Goal: Transaction & Acquisition: Download file/media

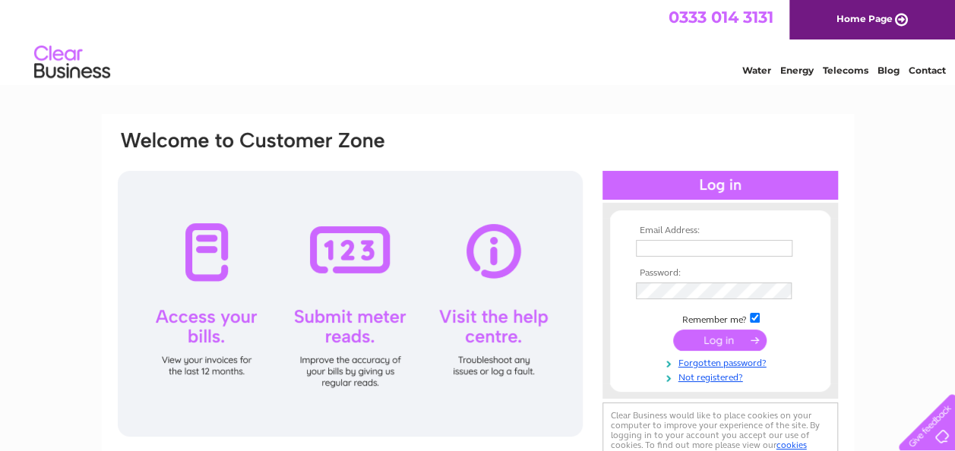
click at [655, 249] on input "text" at bounding box center [714, 248] width 156 height 17
type input "ayrforehillbc@outlook.com"
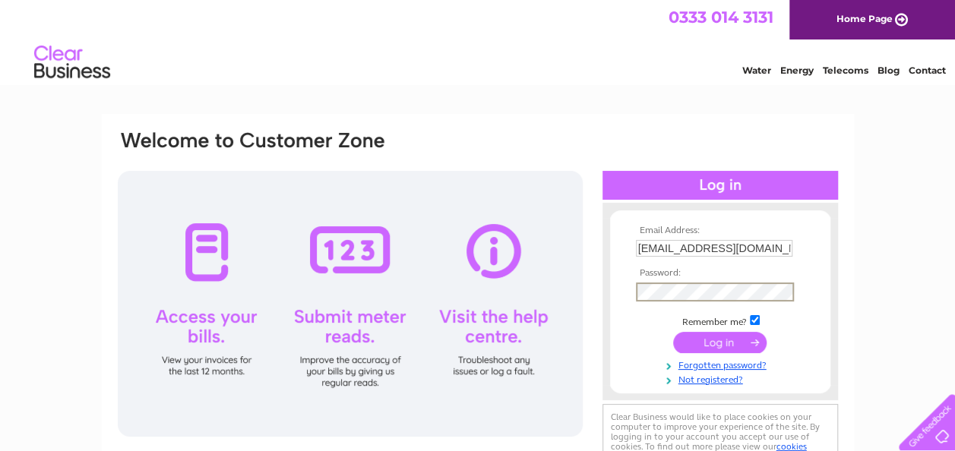
click at [673, 332] on input "submit" at bounding box center [719, 342] width 93 height 21
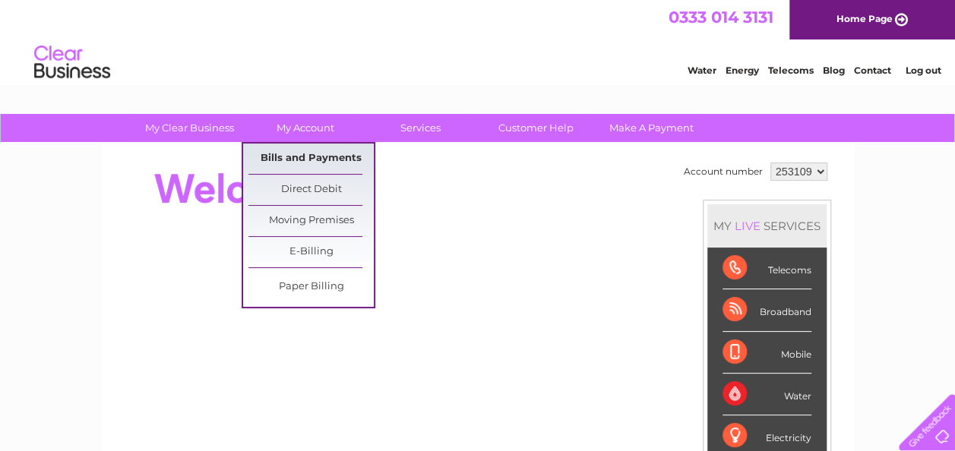
click at [310, 155] on link "Bills and Payments" at bounding box center [310, 159] width 125 height 30
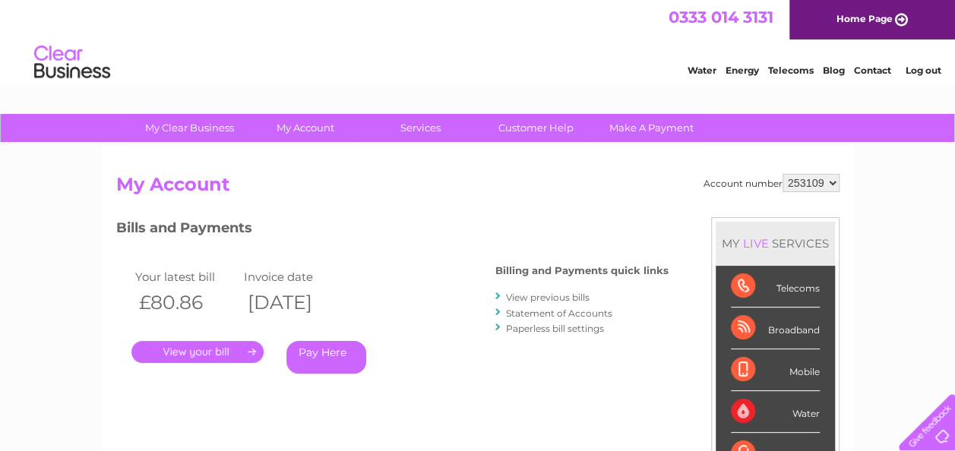
click at [194, 352] on link "." at bounding box center [197, 352] width 132 height 22
click at [538, 302] on link "View previous bills" at bounding box center [548, 297] width 84 height 11
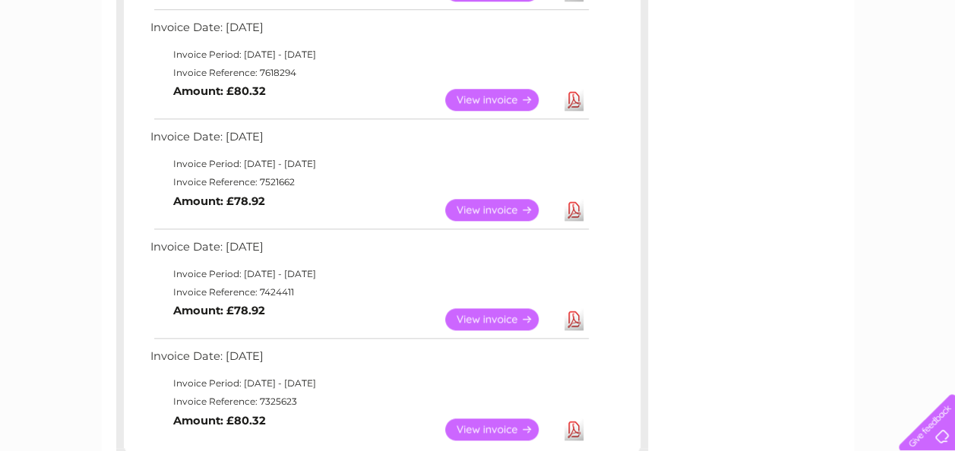
scroll to position [683, 0]
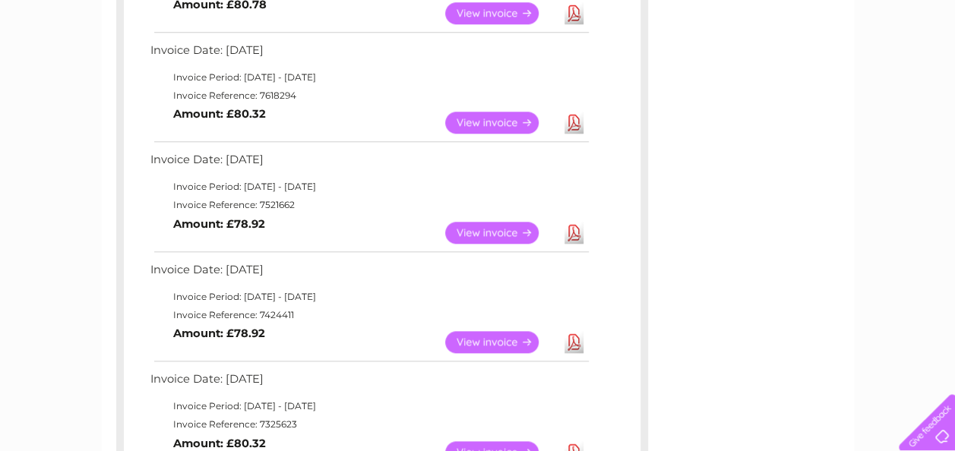
click at [576, 343] on link "Download" at bounding box center [573, 342] width 19 height 22
click at [571, 232] on link "Download" at bounding box center [573, 233] width 19 height 22
click at [576, 122] on link "Download" at bounding box center [573, 123] width 19 height 22
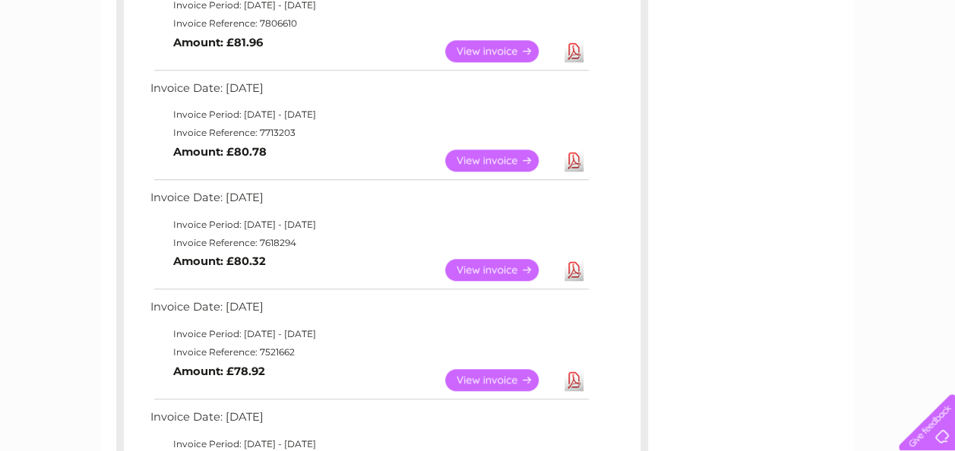
scroll to position [532, 0]
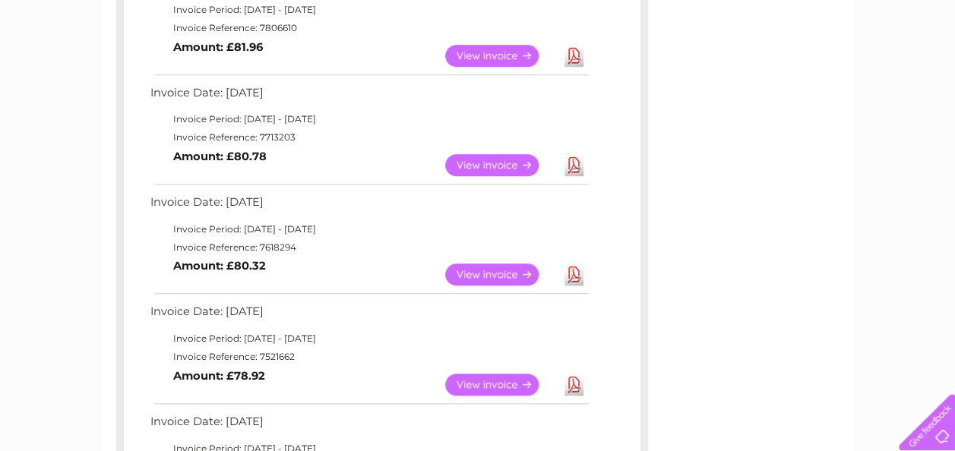
click at [574, 162] on link "Download" at bounding box center [573, 165] width 19 height 22
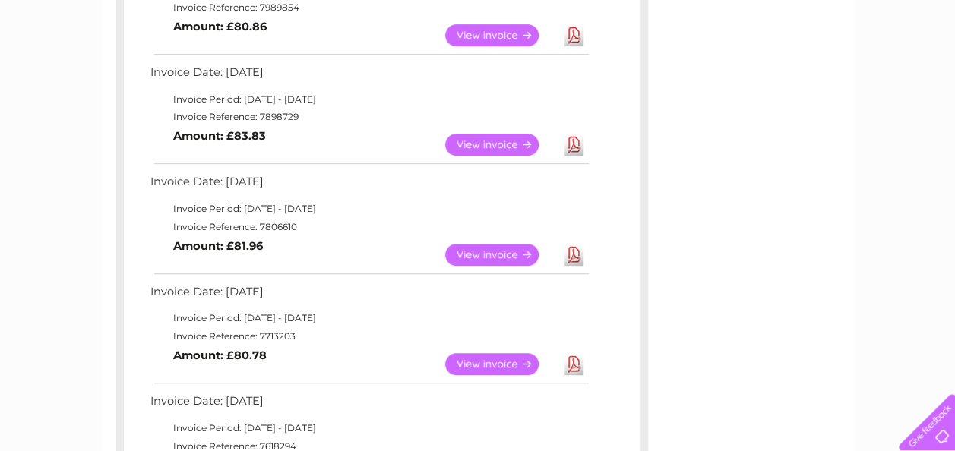
scroll to position [304, 0]
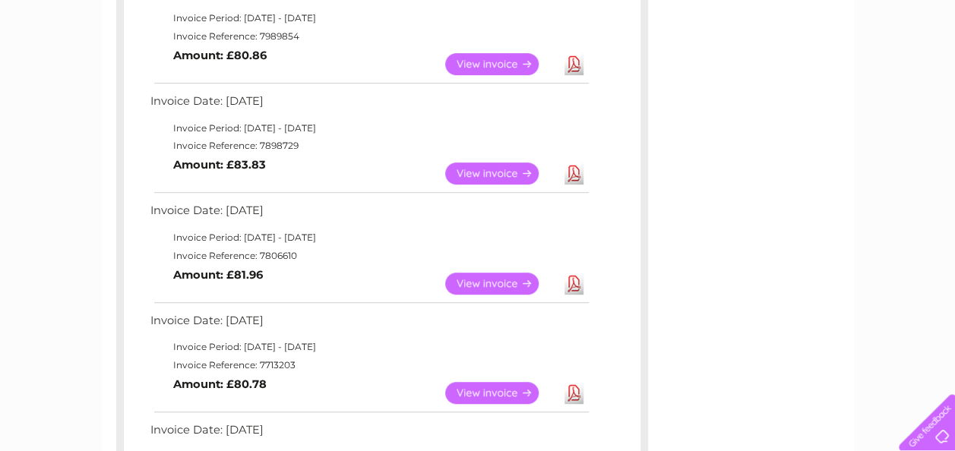
click at [572, 278] on link "Download" at bounding box center [573, 284] width 19 height 22
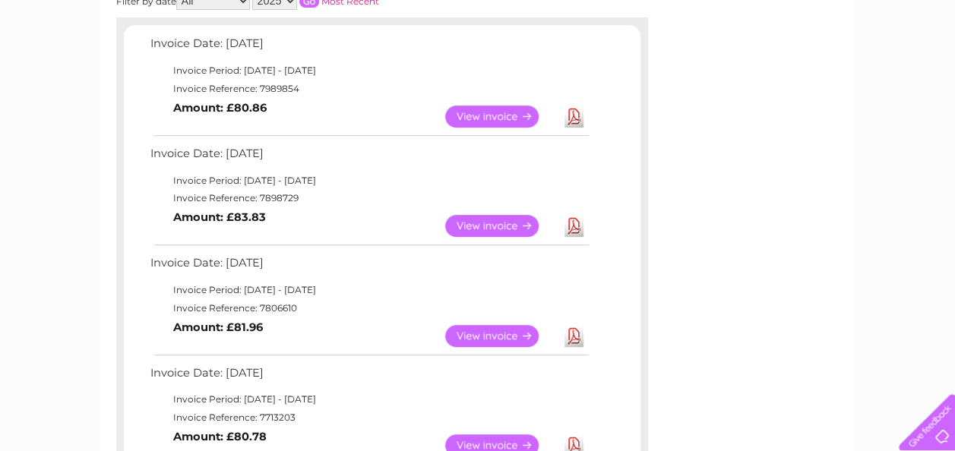
scroll to position [228, 0]
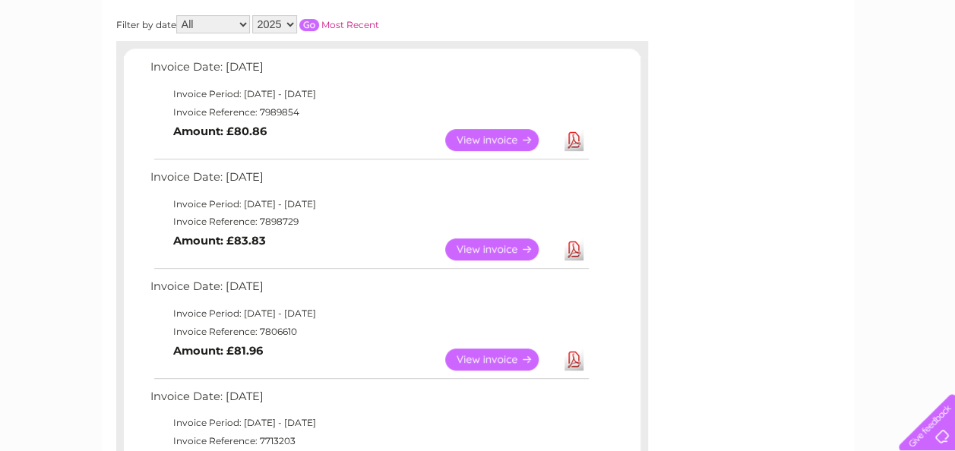
click at [571, 242] on link "Download" at bounding box center [573, 249] width 19 height 22
click at [575, 139] on link "Download" at bounding box center [573, 140] width 19 height 22
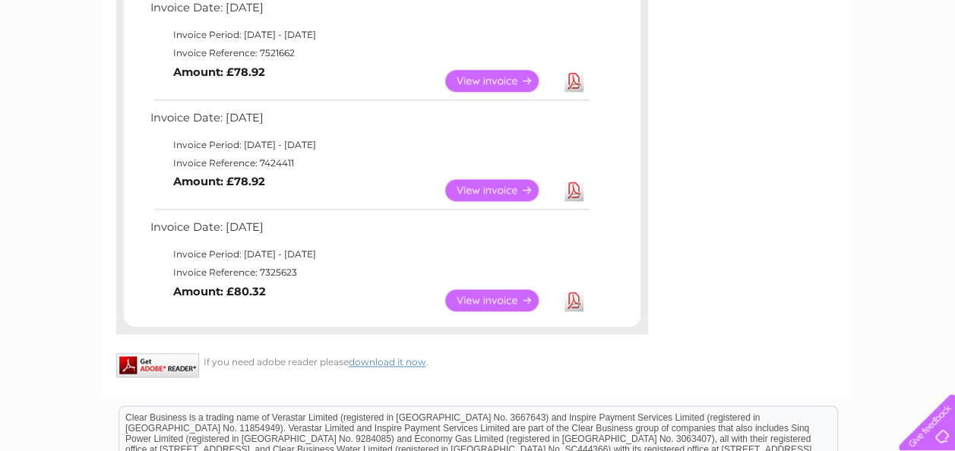
scroll to position [911, 0]
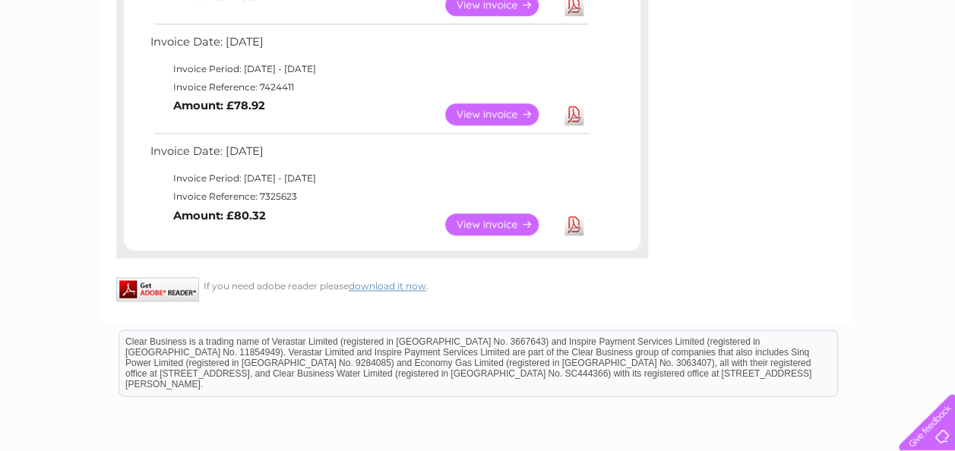
click at [573, 220] on link "Download" at bounding box center [573, 224] width 19 height 22
